Goal: Information Seeking & Learning: Learn about a topic

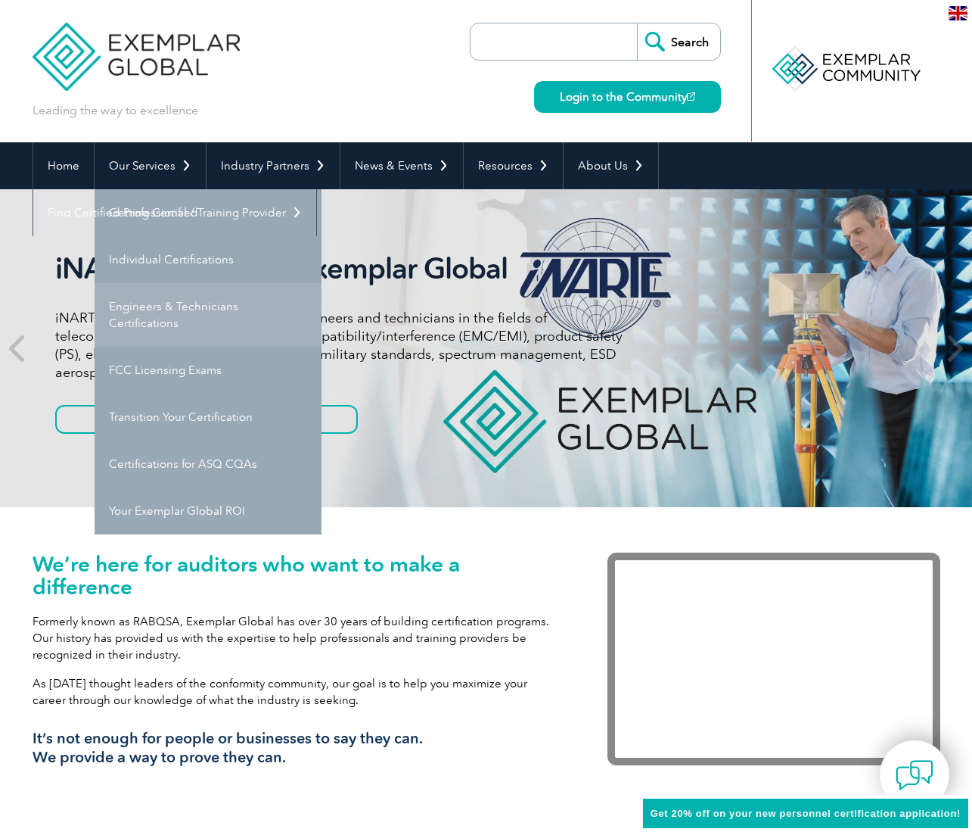
click at [161, 318] on link "Engineers & Technicians Certifications" at bounding box center [208, 315] width 227 height 64
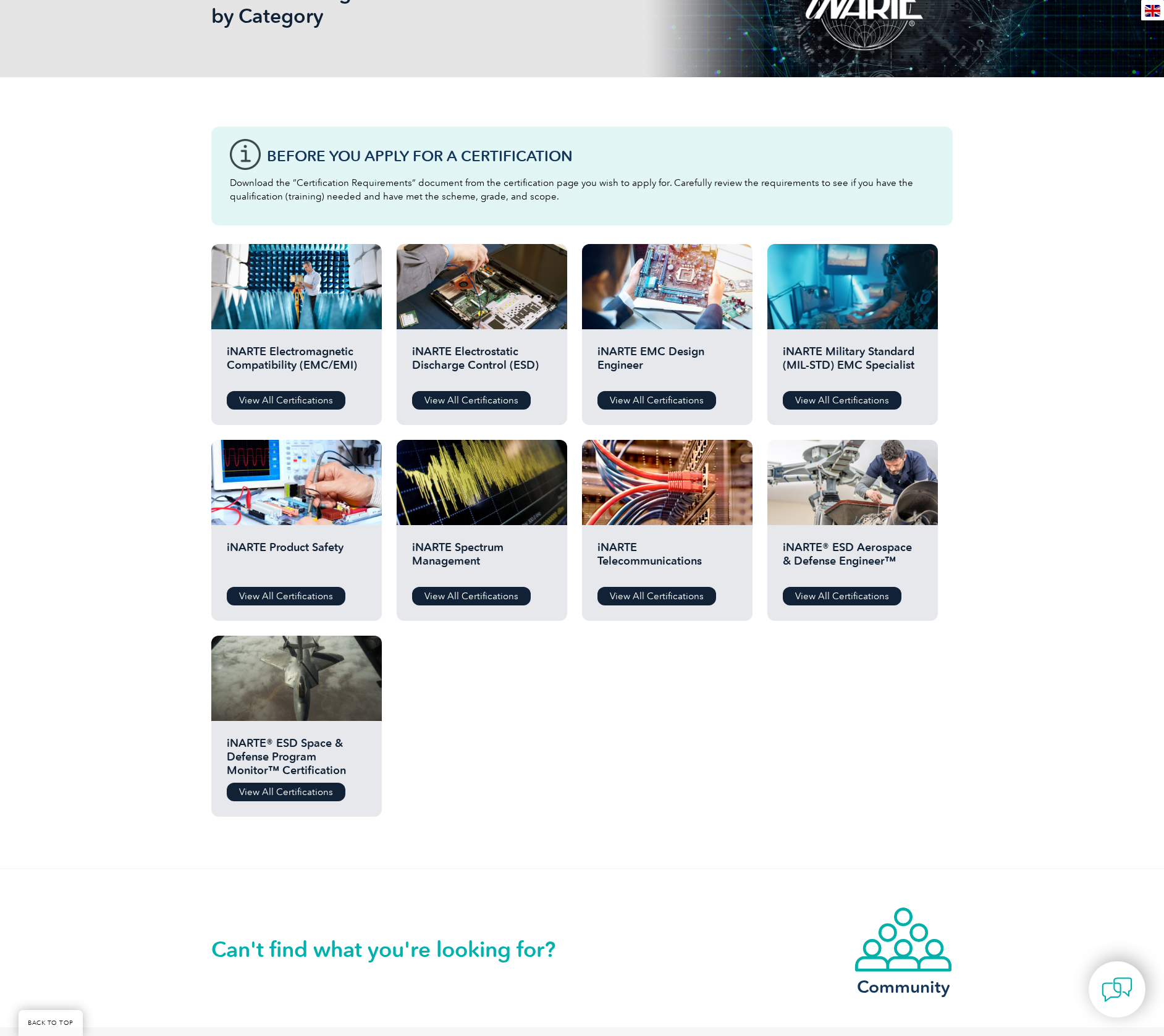
scroll to position [225, 0]
drag, startPoint x: 438, startPoint y: 364, endPoint x: 491, endPoint y: 364, distance: 53.0
click at [491, 364] on h2 "iNARTE Electrostatic Discharge Control (ESD)" at bounding box center [482, 362] width 140 height 37
drag, startPoint x: 665, startPoint y: 352, endPoint x: 641, endPoint y: 359, distance: 25.0
click at [641, 367] on h2 "iNARTE EMC Design Engineer" at bounding box center [667, 362] width 140 height 37
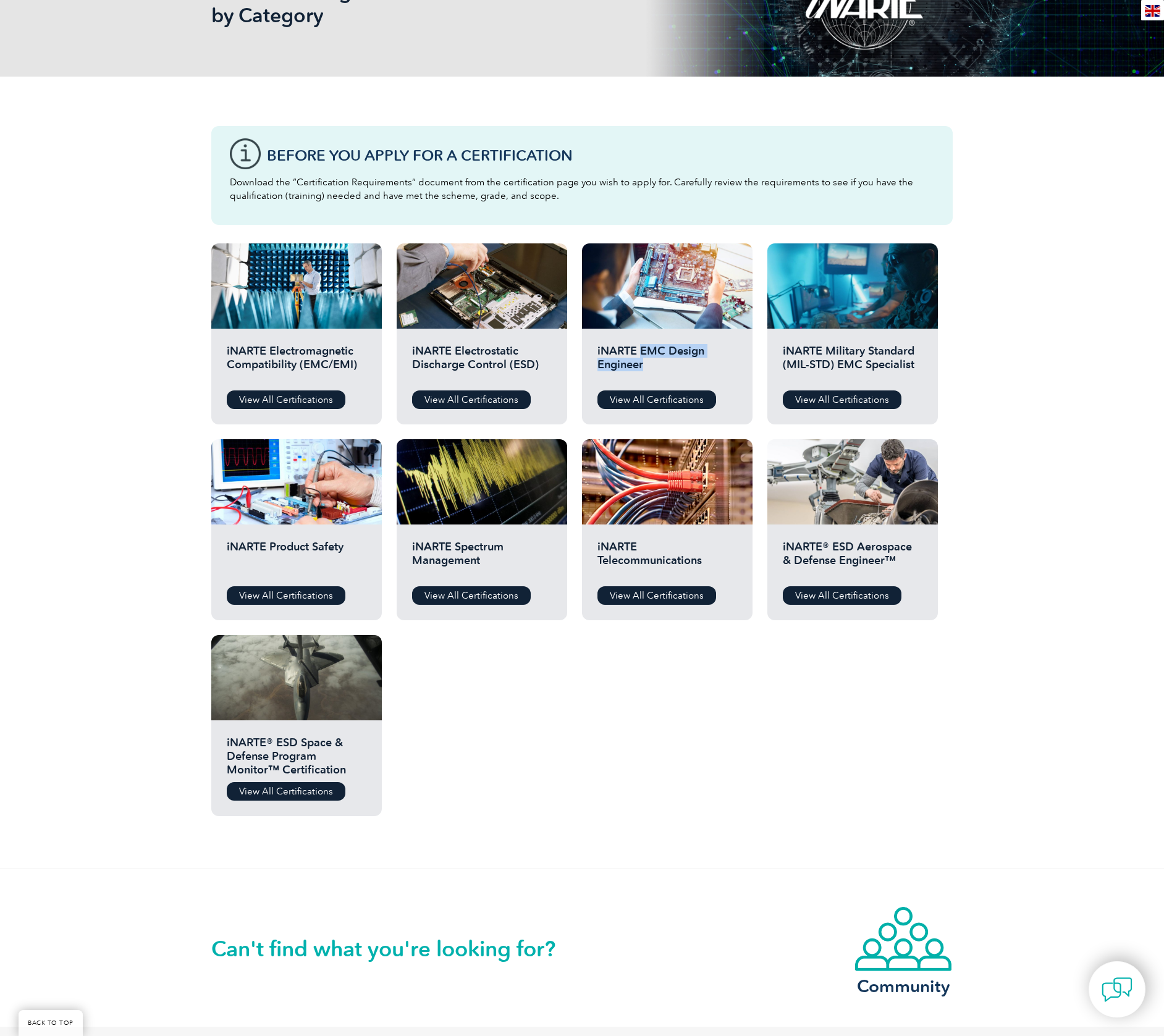
drag, startPoint x: 641, startPoint y: 353, endPoint x: 638, endPoint y: 367, distance: 14.3
click at [660, 367] on h2 "iNARTE EMC Design Engineer" at bounding box center [667, 362] width 140 height 37
drag, startPoint x: 827, startPoint y: 349, endPoint x: 913, endPoint y: 364, distance: 87.3
click at [793, 364] on h2 "iNARTE Military Standard (MIL-STD) EMC Specialist" at bounding box center [852, 362] width 140 height 37
drag, startPoint x: 146, startPoint y: 252, endPoint x: 120, endPoint y: 268, distance: 30.5
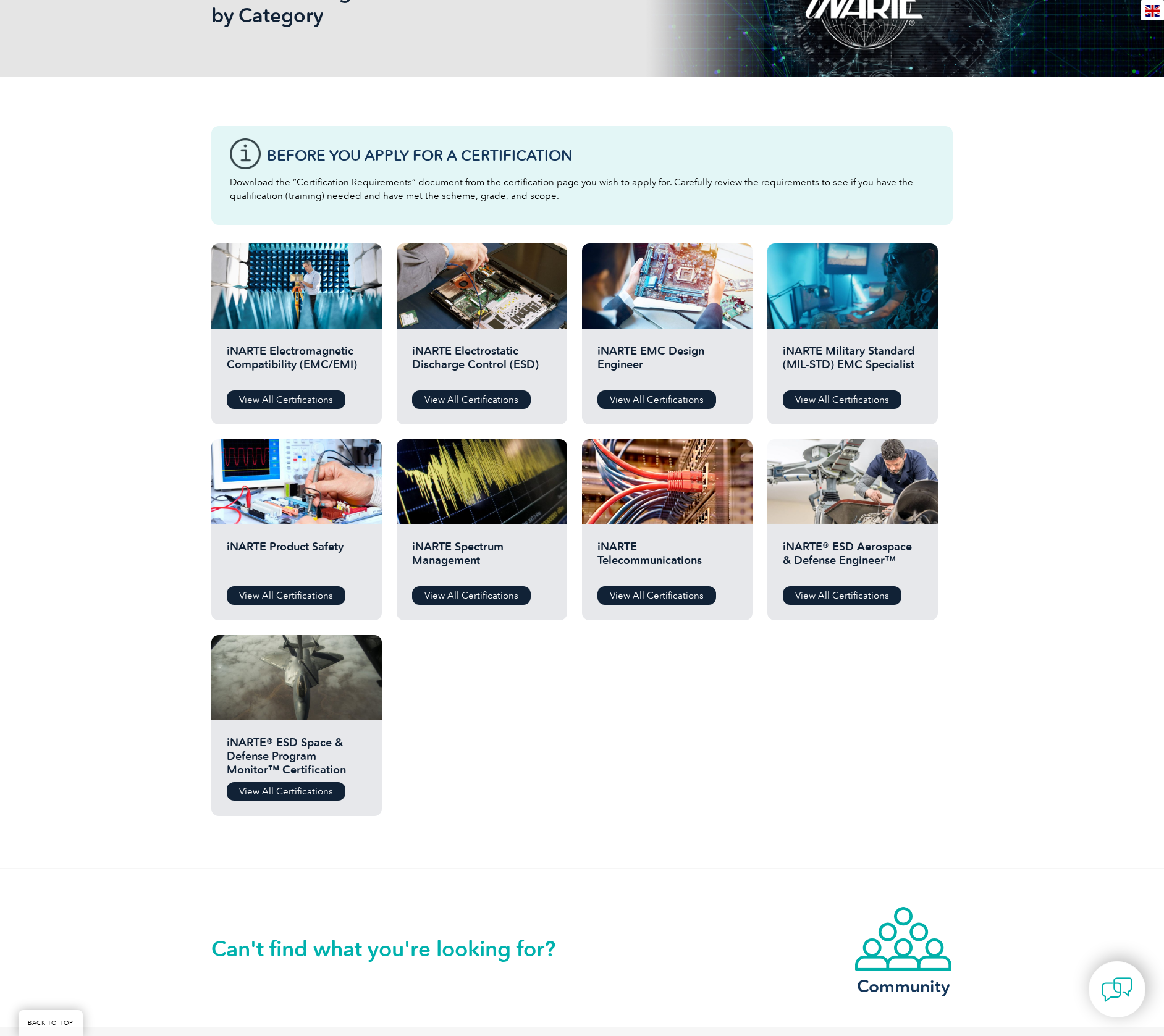
click at [146, 252] on div "Before You Apply For a Certification Download the “Certification Requirements” …" at bounding box center [582, 472] width 1164 height 791
drag, startPoint x: 229, startPoint y: 349, endPoint x: 360, endPoint y: 367, distance: 132.2
click at [360, 367] on h2 "iNARTE Electromagnetic Compatibility (EMC/EMI)" at bounding box center [296, 362] width 140 height 37
click at [164, 371] on div "Before You Apply For a Certification Download the “Certification Requirements” …" at bounding box center [582, 472] width 1164 height 791
drag, startPoint x: 278, startPoint y: 398, endPoint x: 273, endPoint y: 398, distance: 5.0
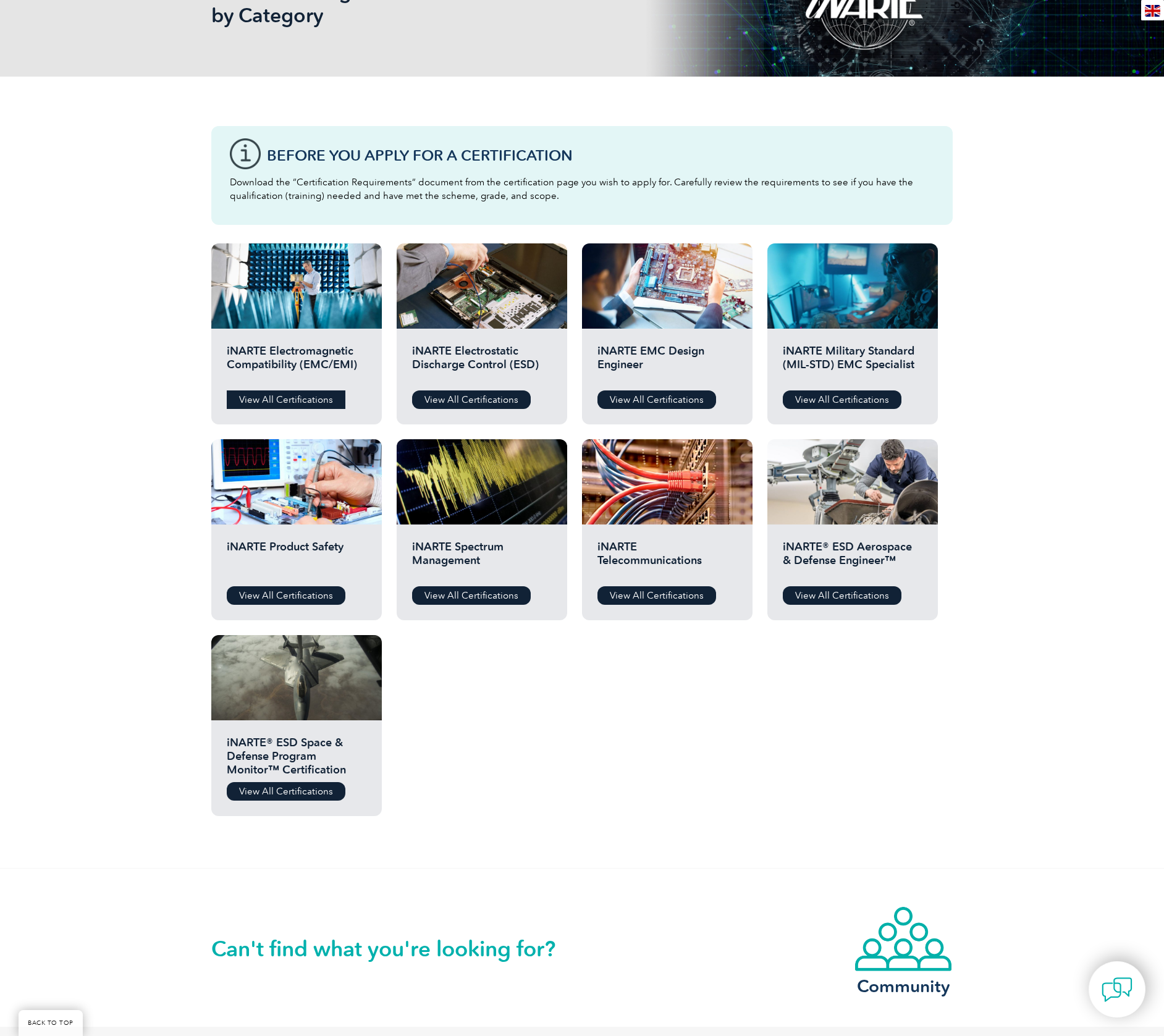
click at [278, 398] on link "View All Certifications" at bounding box center [286, 399] width 118 height 19
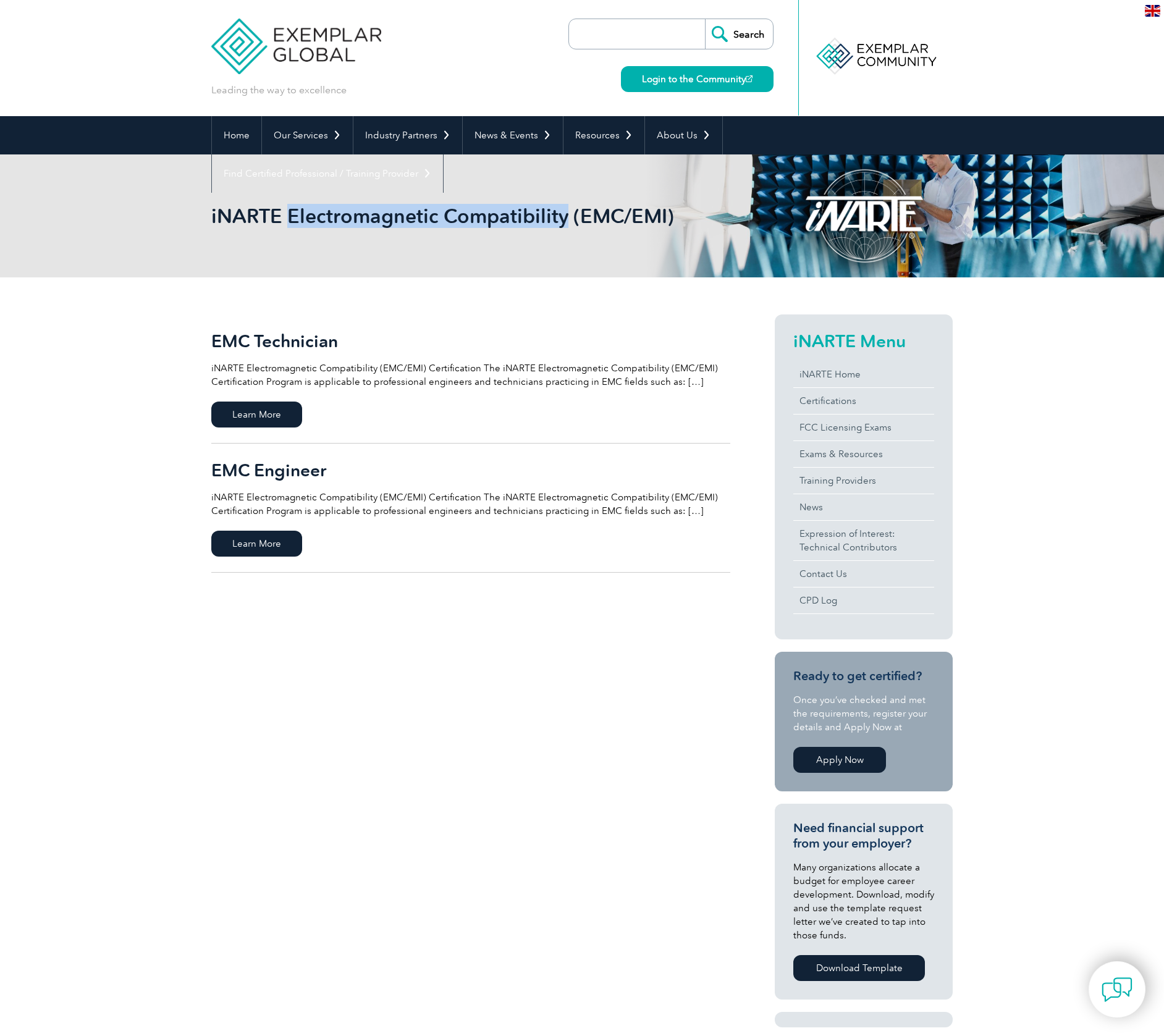
drag, startPoint x: 288, startPoint y: 218, endPoint x: 517, endPoint y: 207, distance: 229.3
click at [566, 213] on h1 "iNARTE Electromagnetic Compatibility (EMC/EMI)" at bounding box center [448, 216] width 474 height 24
click at [344, 211] on h1 "iNARTE Electromagnetic Compatibility (EMC/EMI)" at bounding box center [448, 216] width 474 height 24
